Goal: Find specific page/section: Find specific page/section

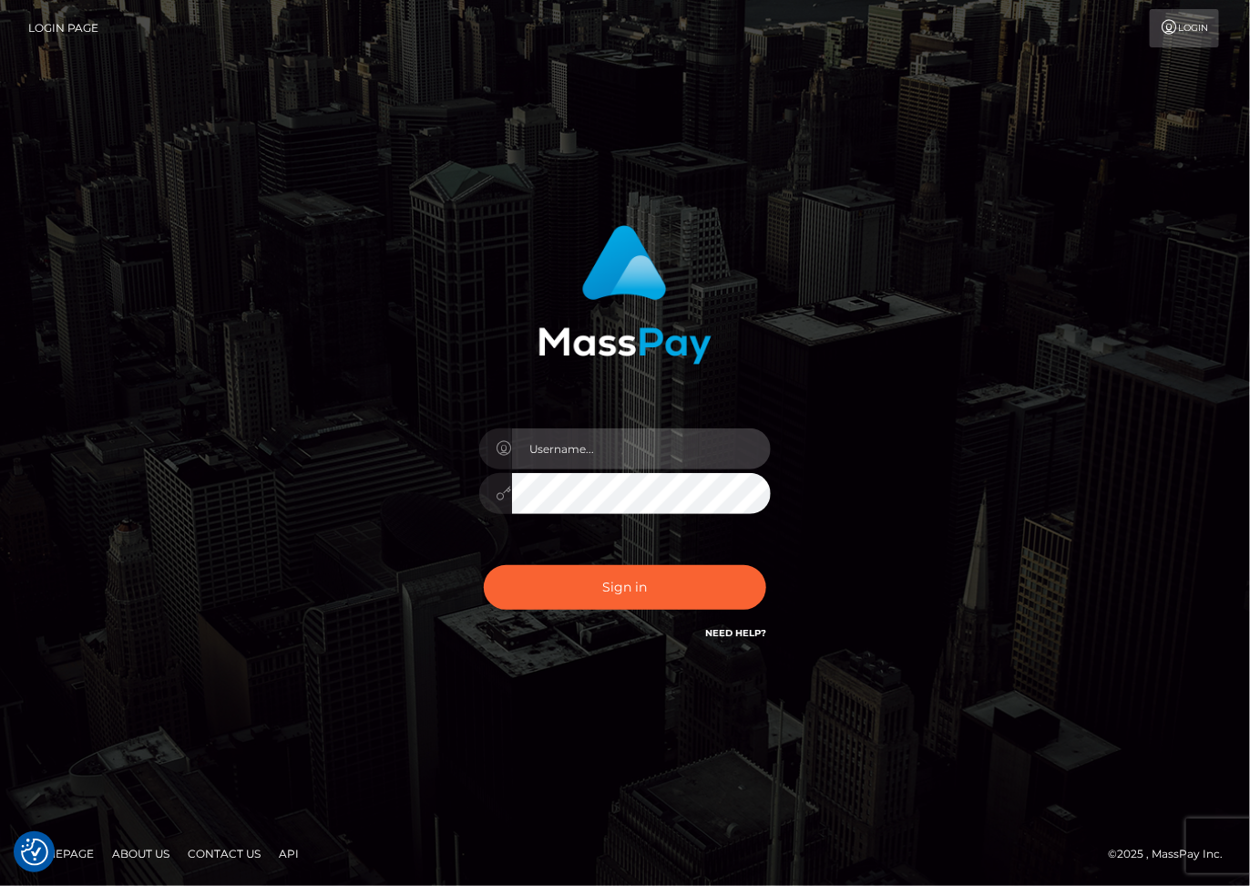
click at [572, 448] on input "text" at bounding box center [641, 448] width 259 height 41
type input "dariag"
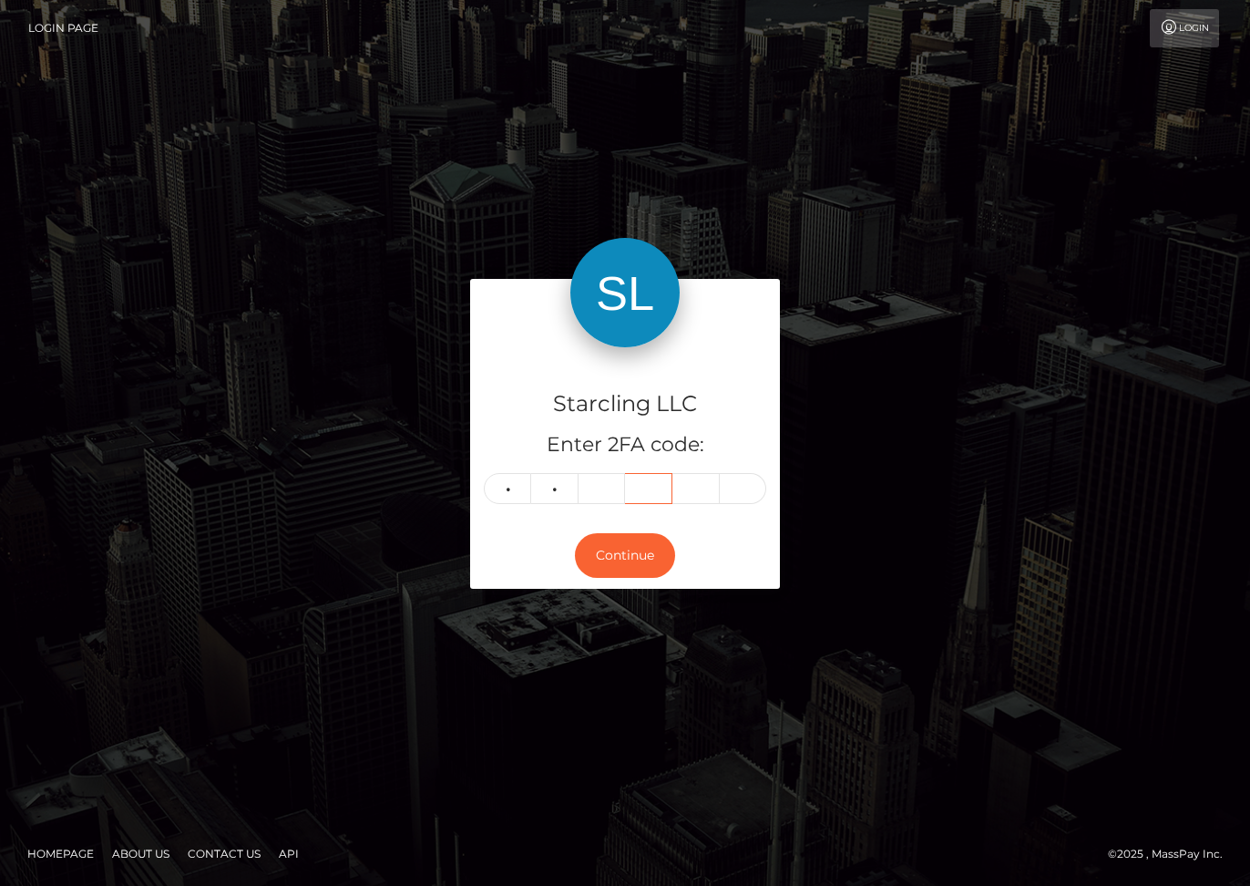
type input "9"
type input "7"
type input "5"
type input "8"
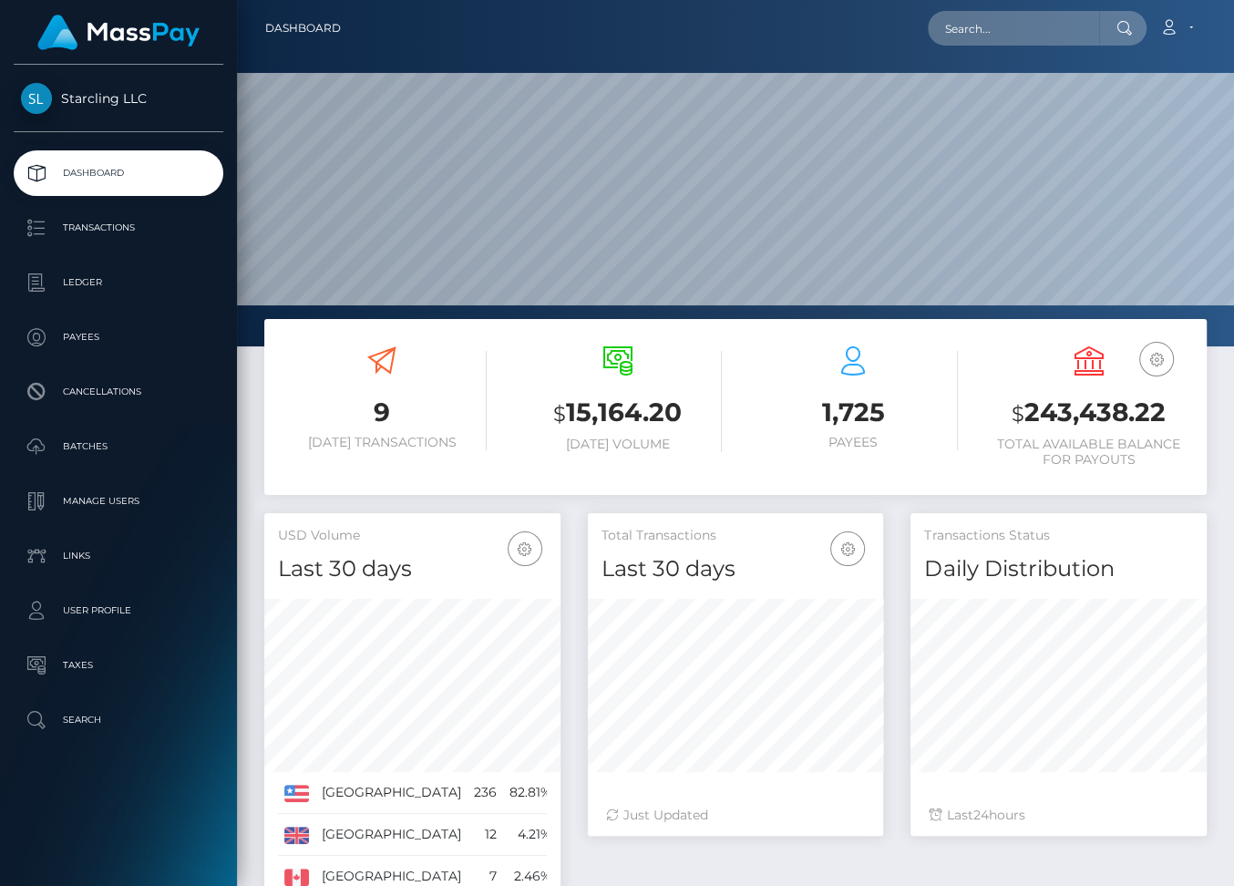
scroll to position [323, 296]
click at [78, 279] on p "Ledger" at bounding box center [118, 282] width 195 height 27
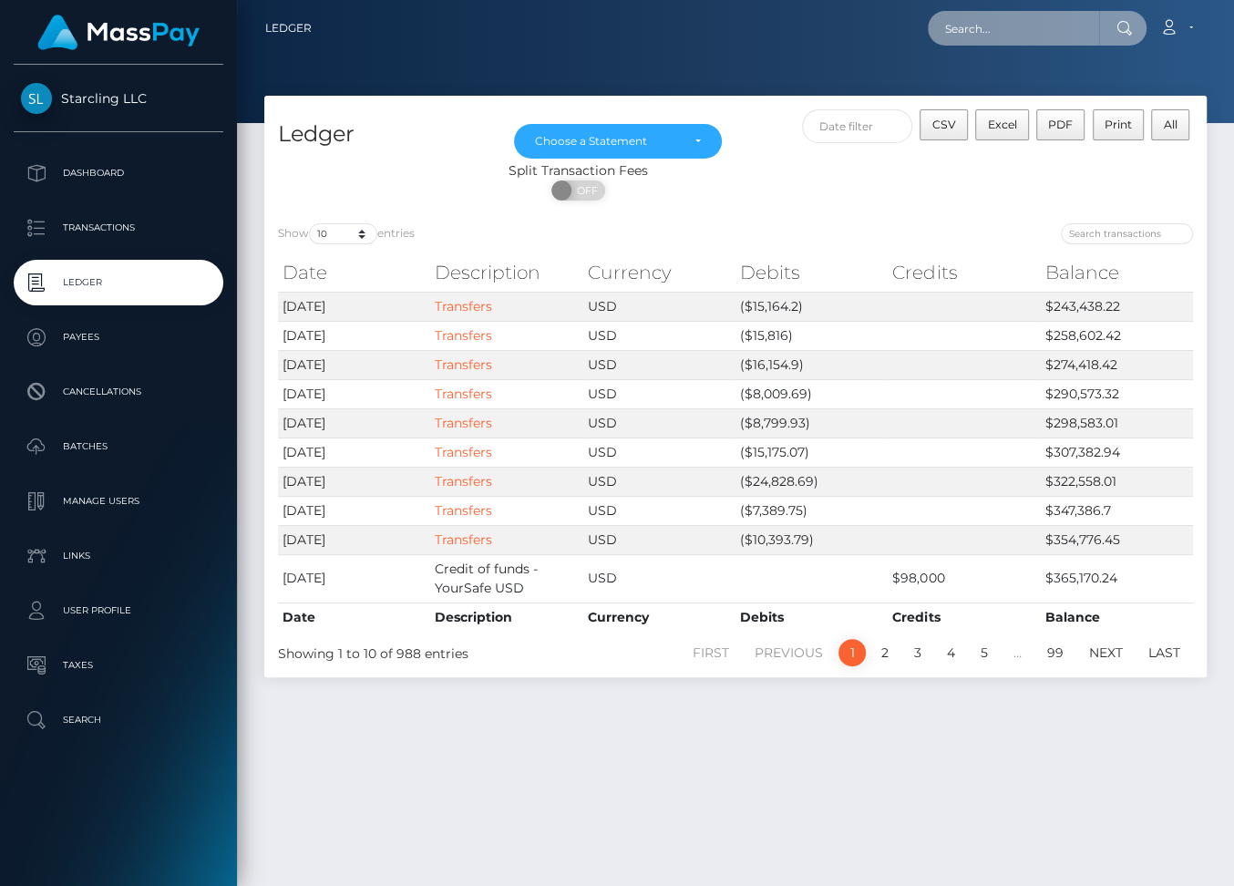
click at [1015, 33] on input "text" at bounding box center [1013, 28] width 171 height 35
paste input "62573"
type input "62573"
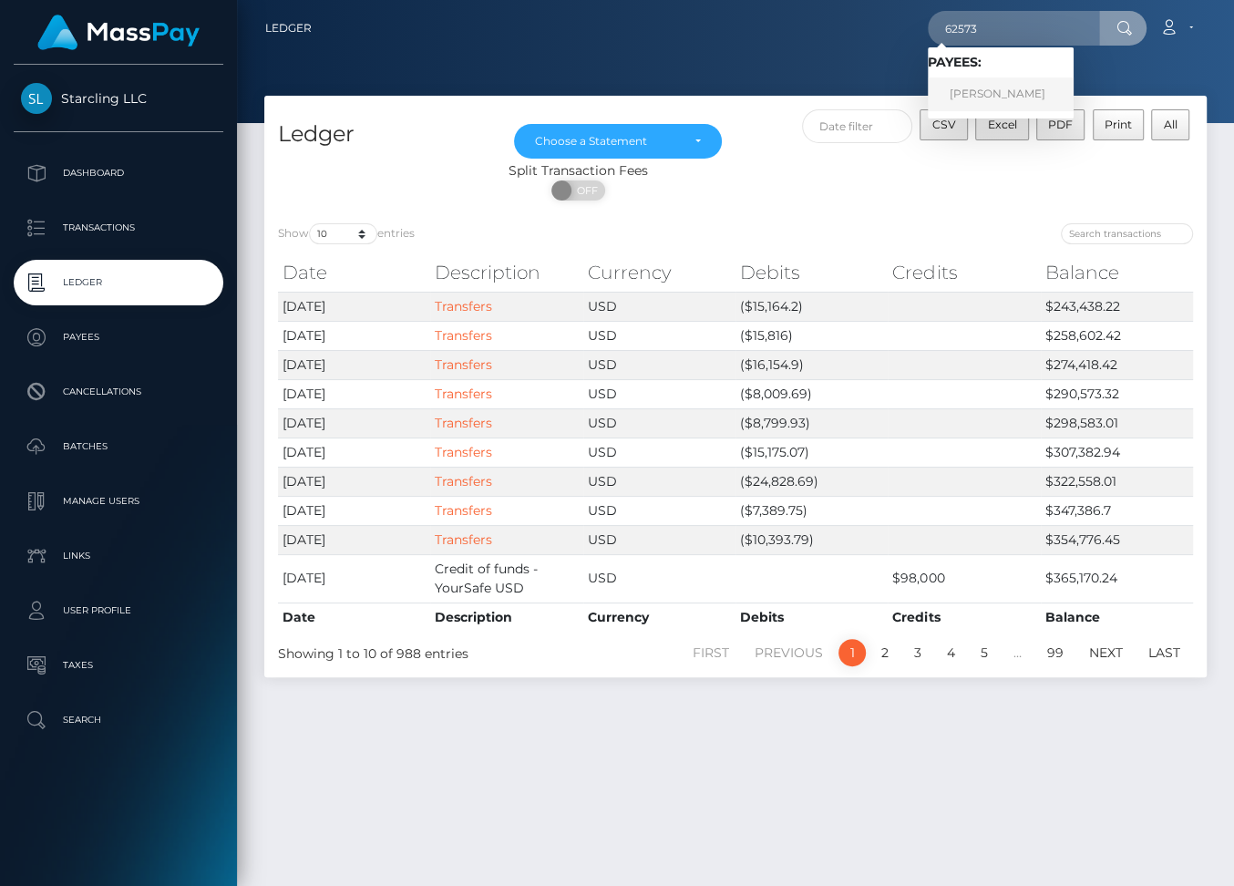
click at [1009, 94] on link "Herbert Colunga" at bounding box center [1001, 94] width 146 height 34
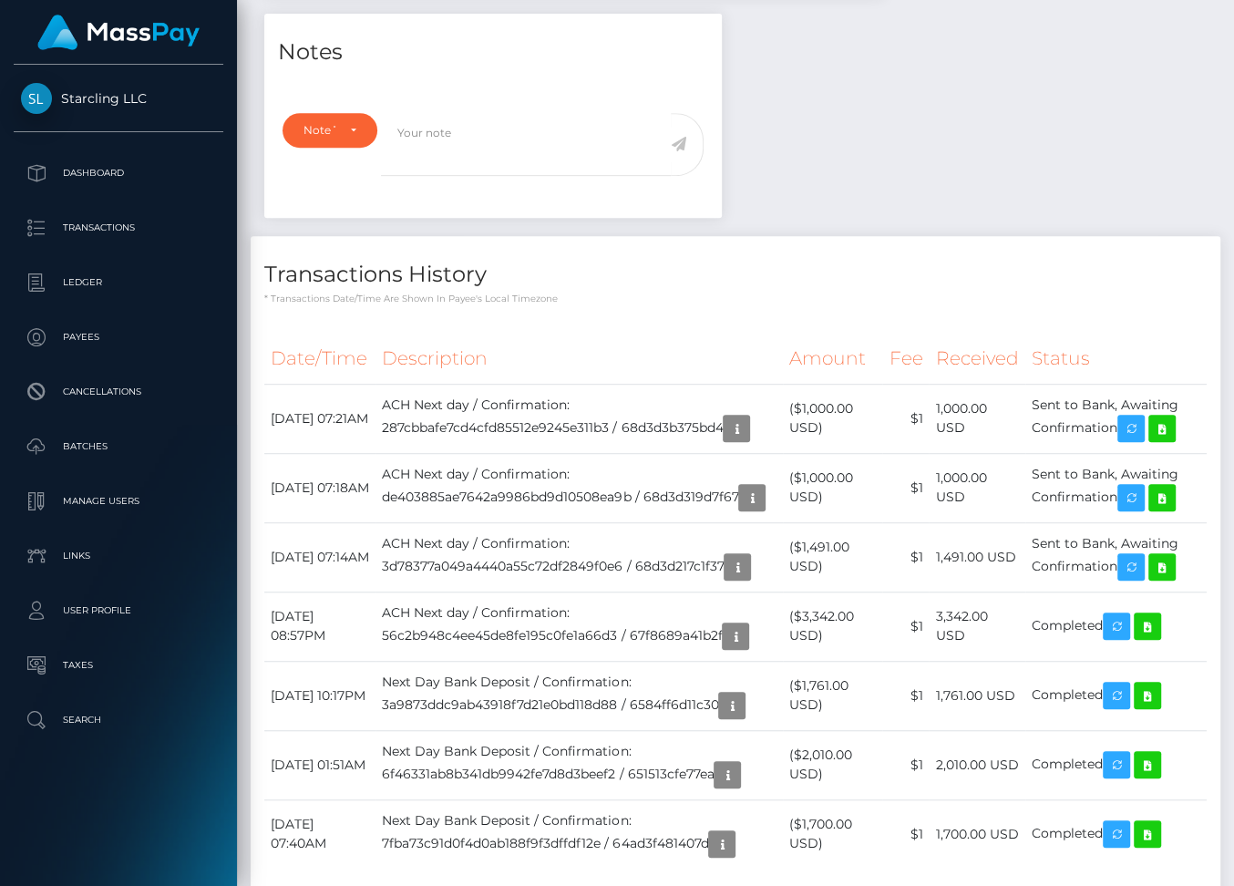
scroll to position [647, 0]
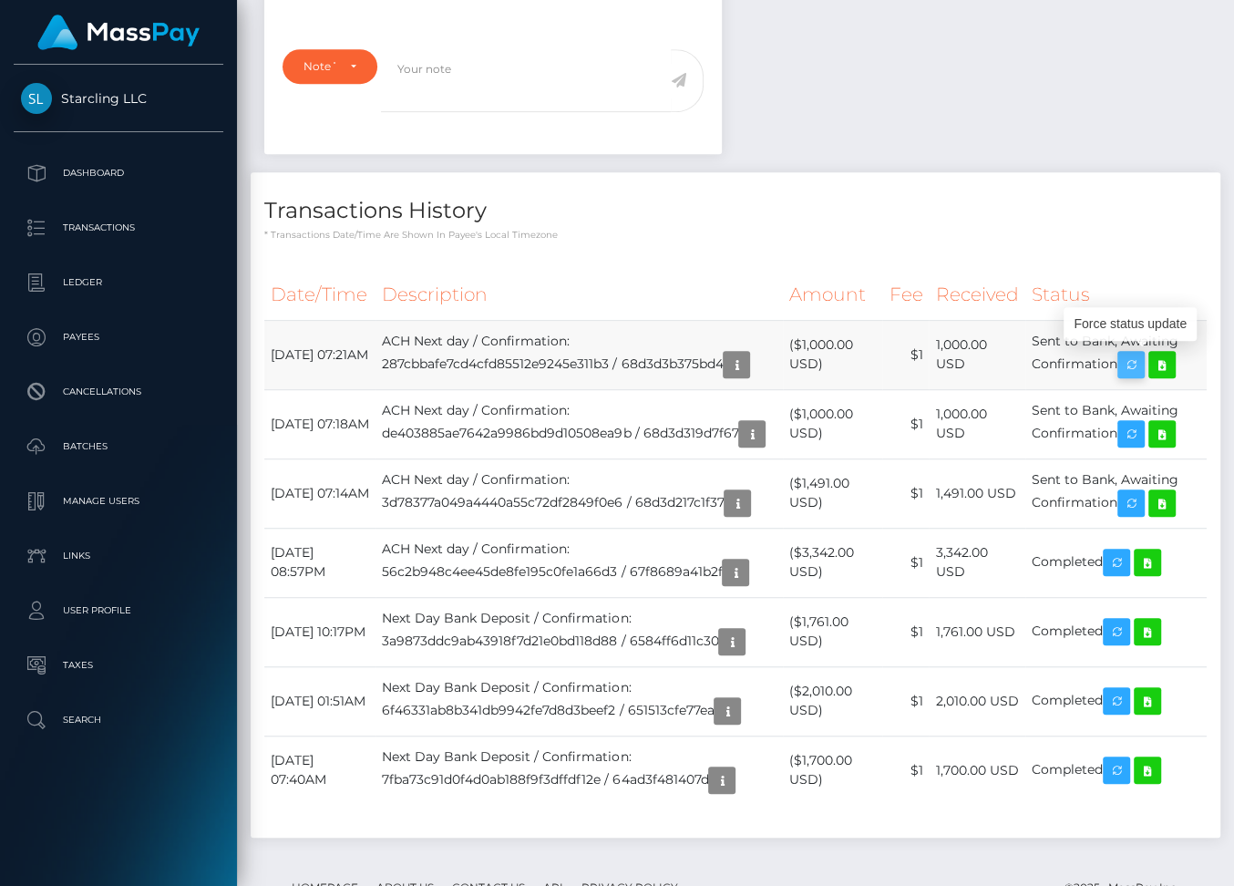
click at [1142, 359] on icon "button" at bounding box center [1131, 365] width 22 height 23
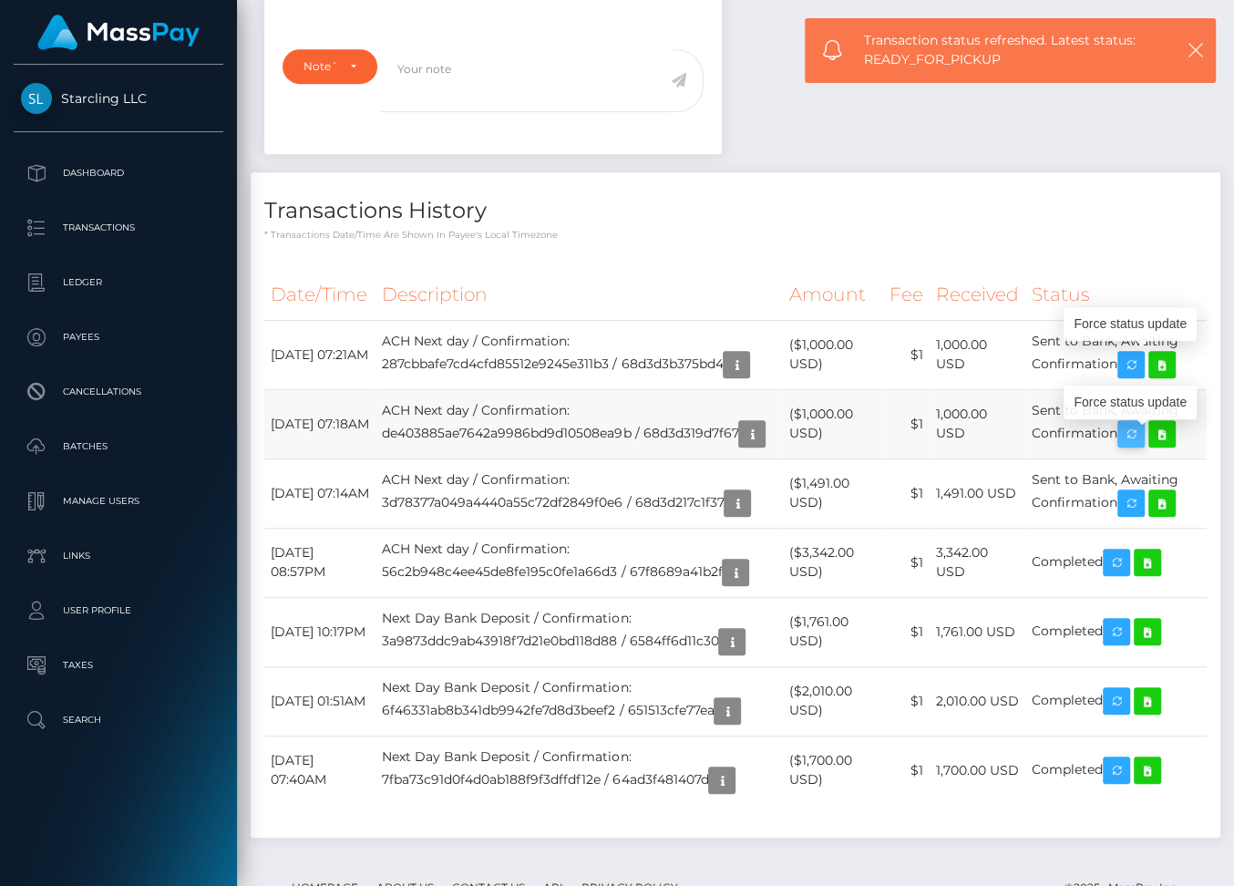
click at [1142, 443] on icon "button" at bounding box center [1131, 434] width 22 height 23
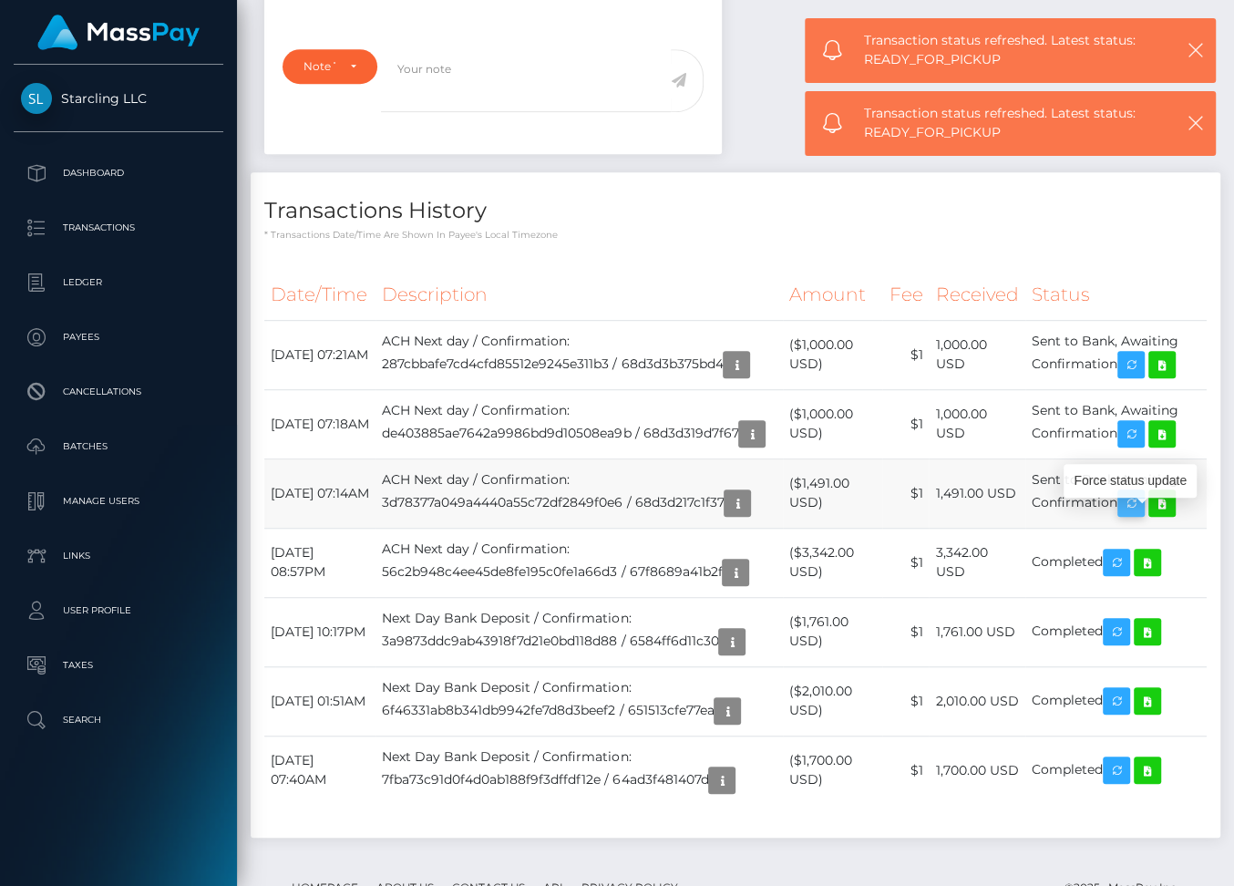
click at [1142, 515] on icon "button" at bounding box center [1131, 503] width 22 height 23
